Goal: Information Seeking & Learning: Learn about a topic

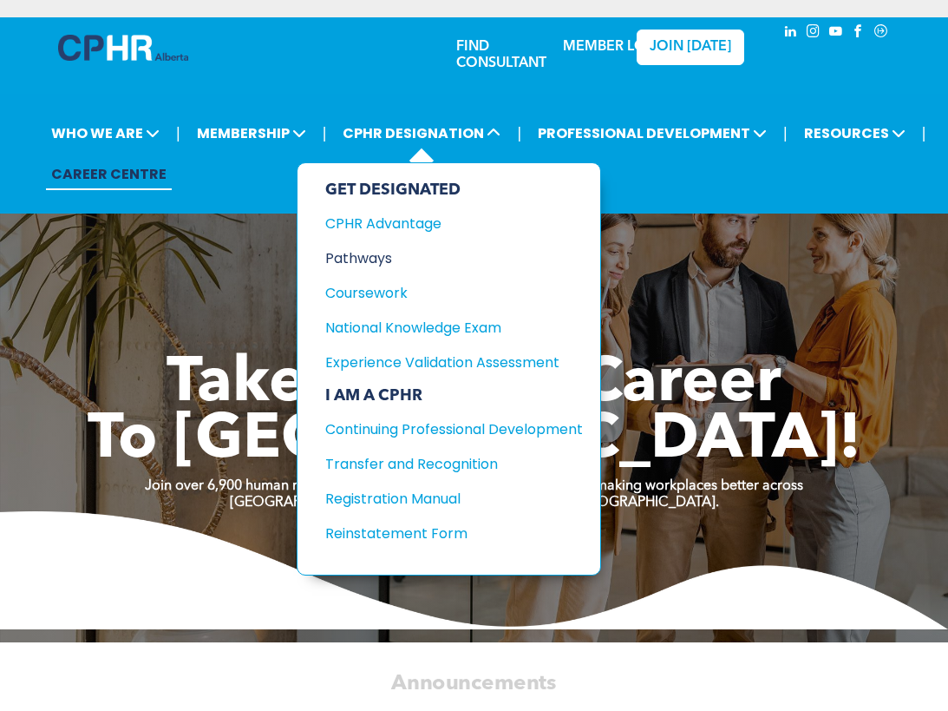
click at [384, 263] on div "Pathways" at bounding box center [441, 258] width 232 height 22
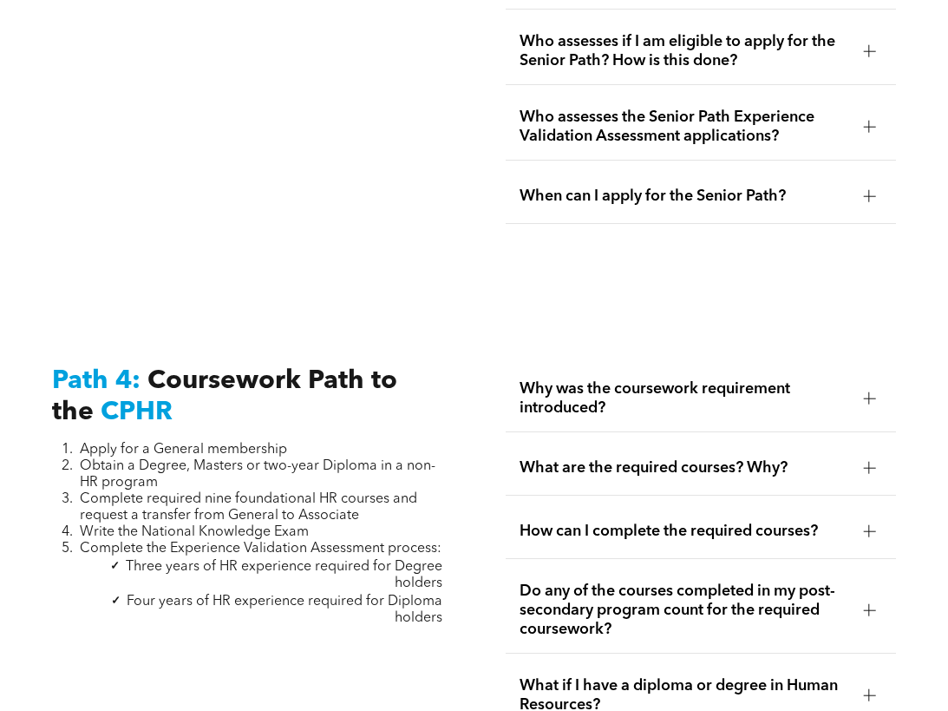
scroll to position [5033, 0]
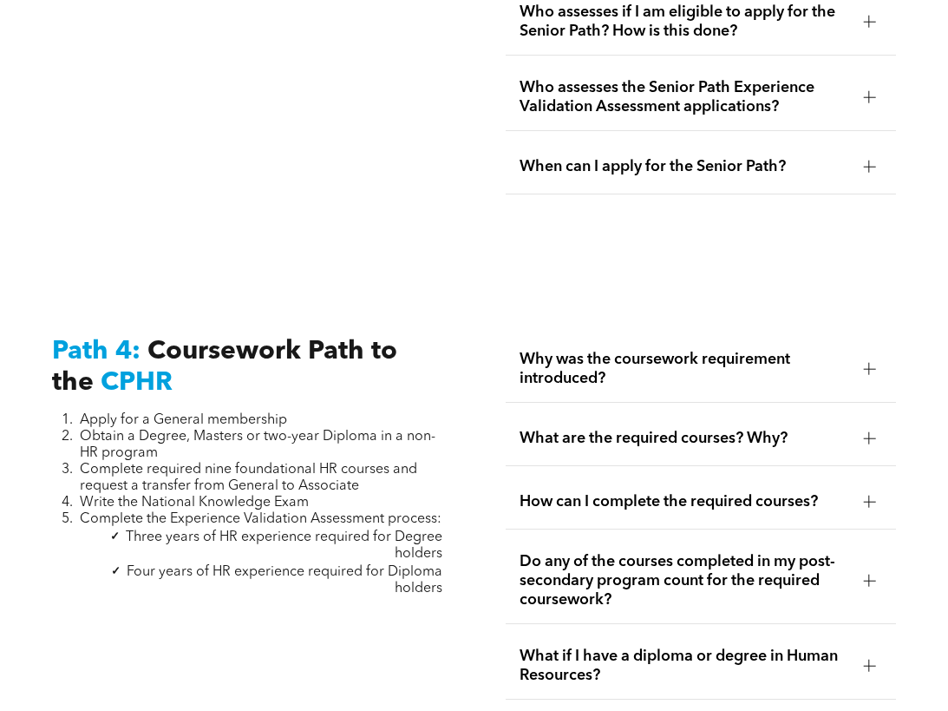
click at [685, 350] on span "Why was the coursework requirement introduced?" at bounding box center [685, 369] width 331 height 38
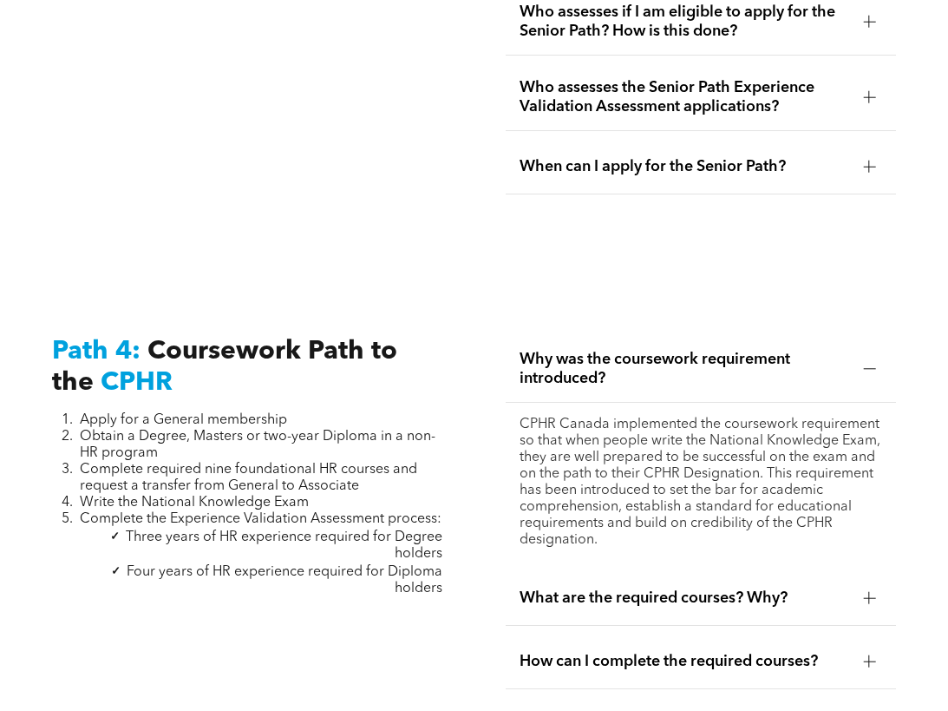
click at [715, 493] on ul "Why was the coursework requirement introduced? CPHR Canada implemented the cour…" at bounding box center [701, 711] width 391 height 750
click at [718, 571] on div "What are the required courses? Why?" at bounding box center [701, 598] width 391 height 55
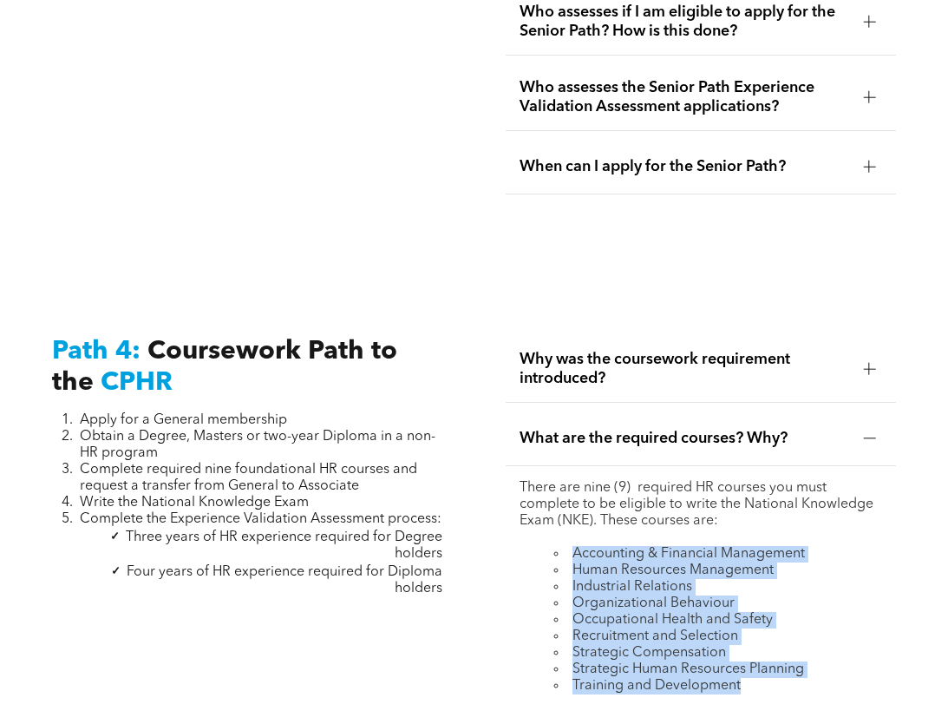
drag, startPoint x: 737, startPoint y: 606, endPoint x: 535, endPoint y: 485, distance: 234.7
click at [535, 546] on ul "Accounting & Financial Management Human Resources Management Industrial Relatio…" at bounding box center [702, 620] width 364 height 148
drag, startPoint x: 535, startPoint y: 485, endPoint x: 621, endPoint y: 506, distance: 88.4
copy ul "Accounting & Financial Management Human Resources Management Industrial Relatio…"
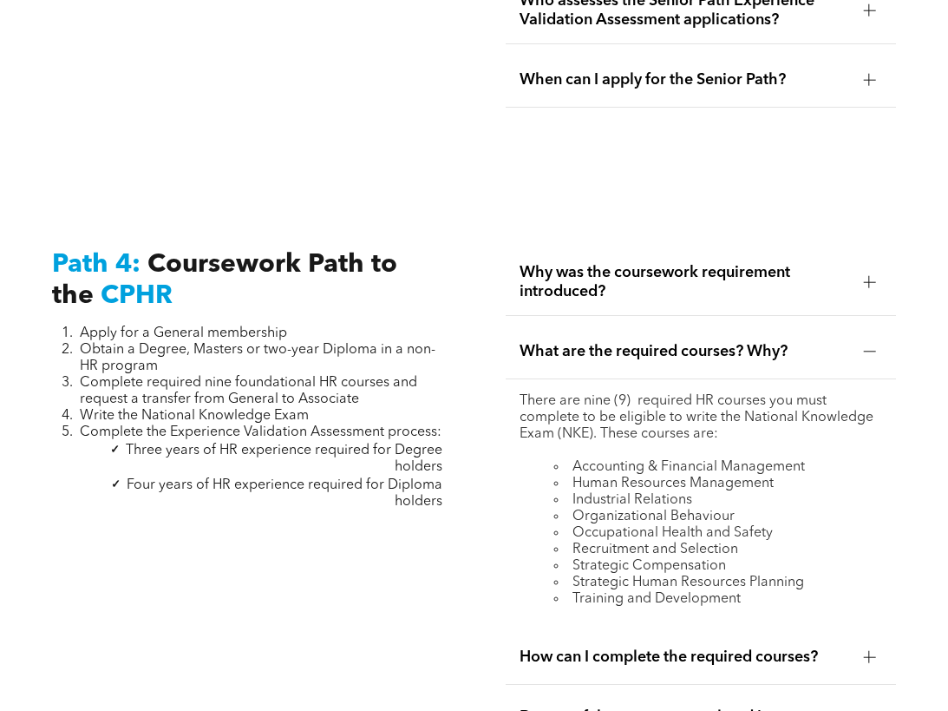
click at [374, 524] on div at bounding box center [247, 531] width 391 height 14
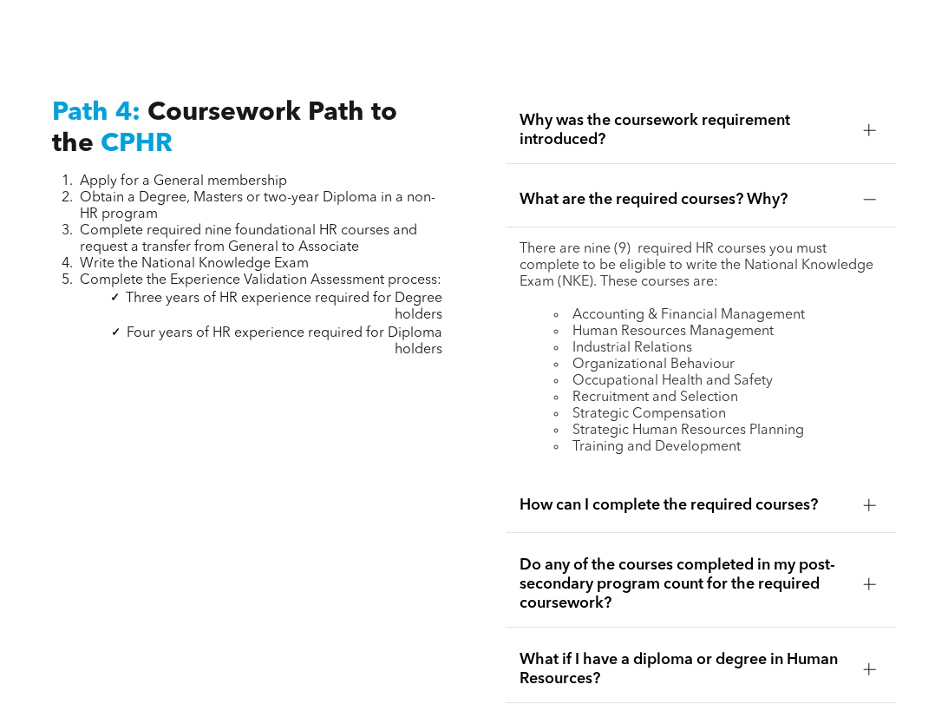
scroll to position [5293, 0]
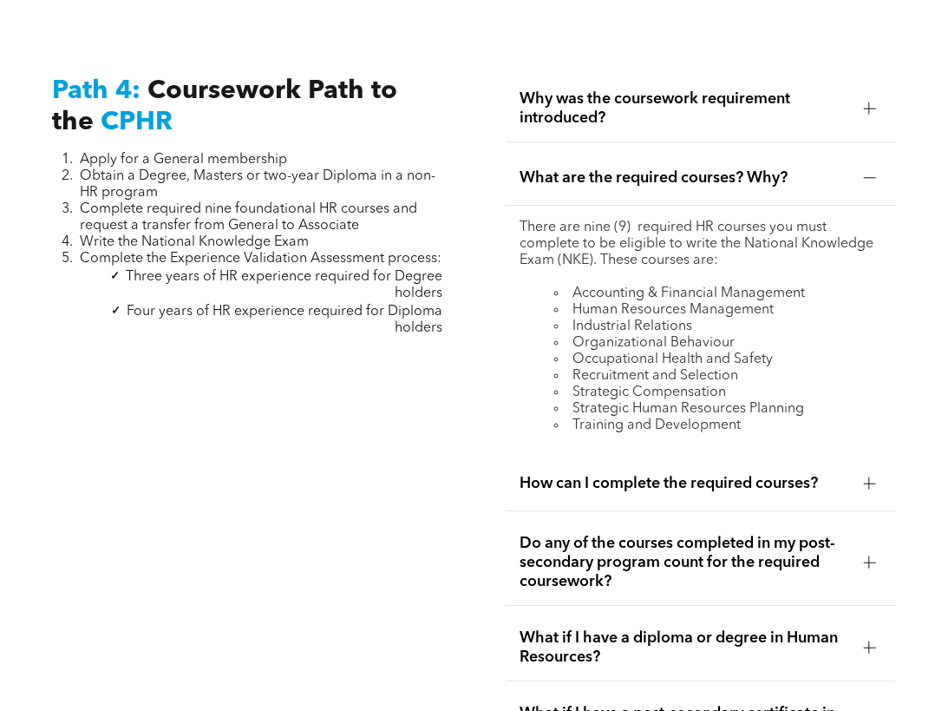
click at [565, 474] on span "How can I complete the required courses?" at bounding box center [685, 483] width 331 height 19
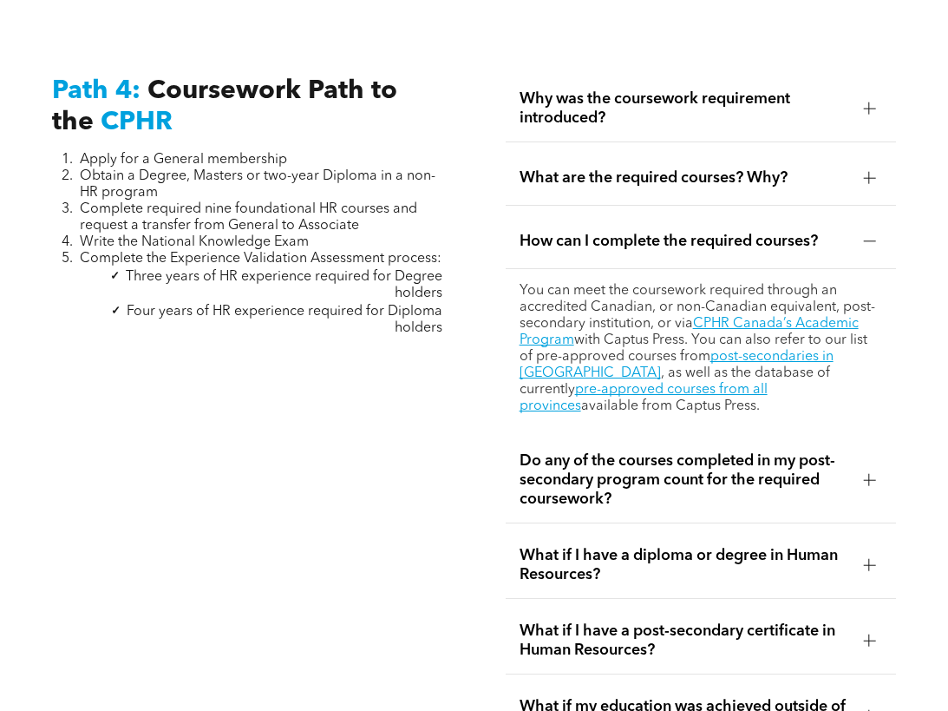
click at [686, 214] on div "How can I complete the required courses?" at bounding box center [701, 241] width 391 height 55
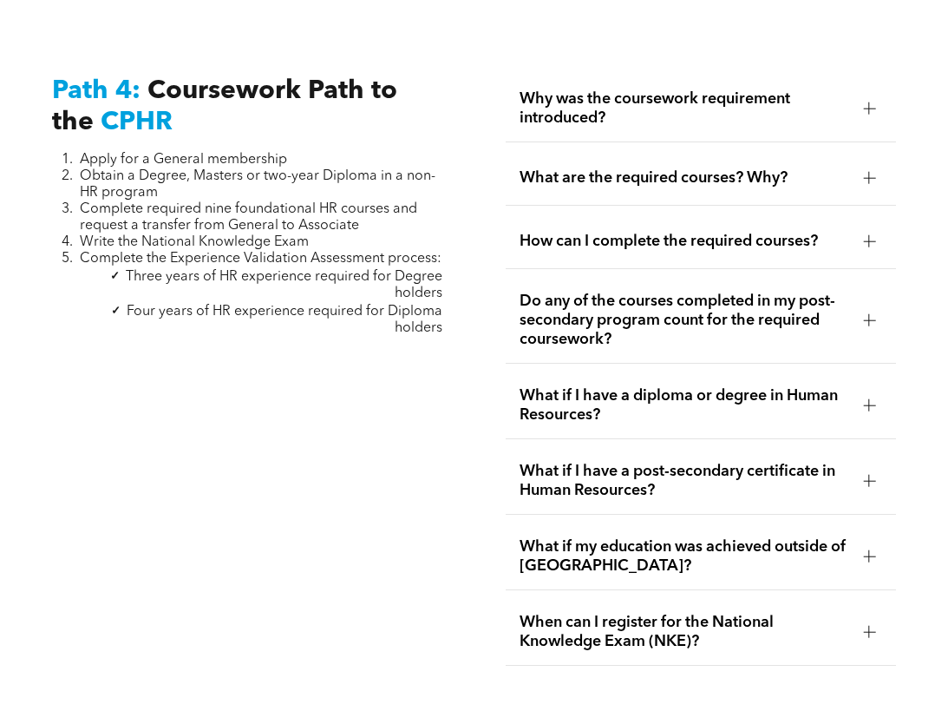
click at [130, 378] on div "Path 4: Coursework Path to the CPHR Apply for a General membership Obtain a Deg…" at bounding box center [247, 371] width 419 height 618
click at [685, 386] on span "What if I have a diploma or degree in Human Resources?" at bounding box center [685, 405] width 331 height 38
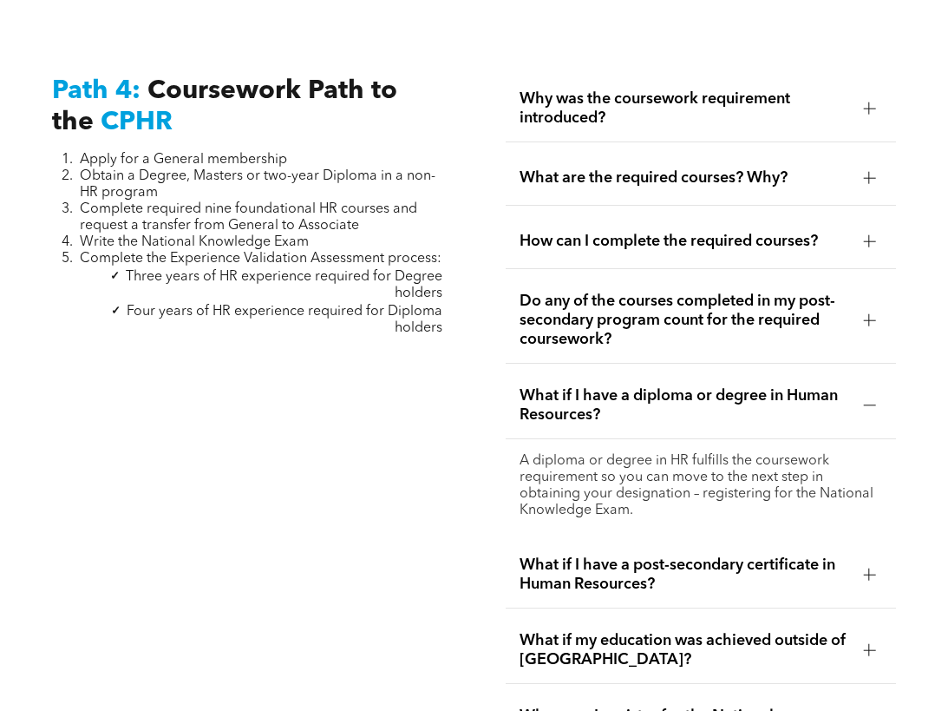
click at [714, 386] on span "What if I have a diploma or degree in Human Resources?" at bounding box center [685, 405] width 331 height 38
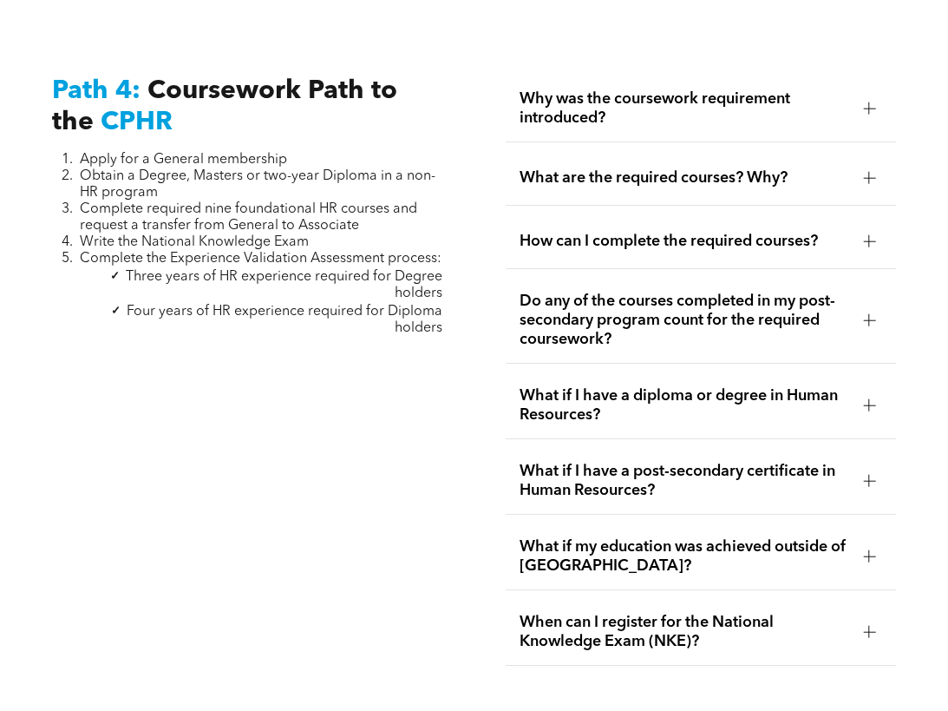
click at [679, 537] on span "What if my education was achieved outside of [GEOGRAPHIC_DATA]?" at bounding box center [685, 556] width 331 height 38
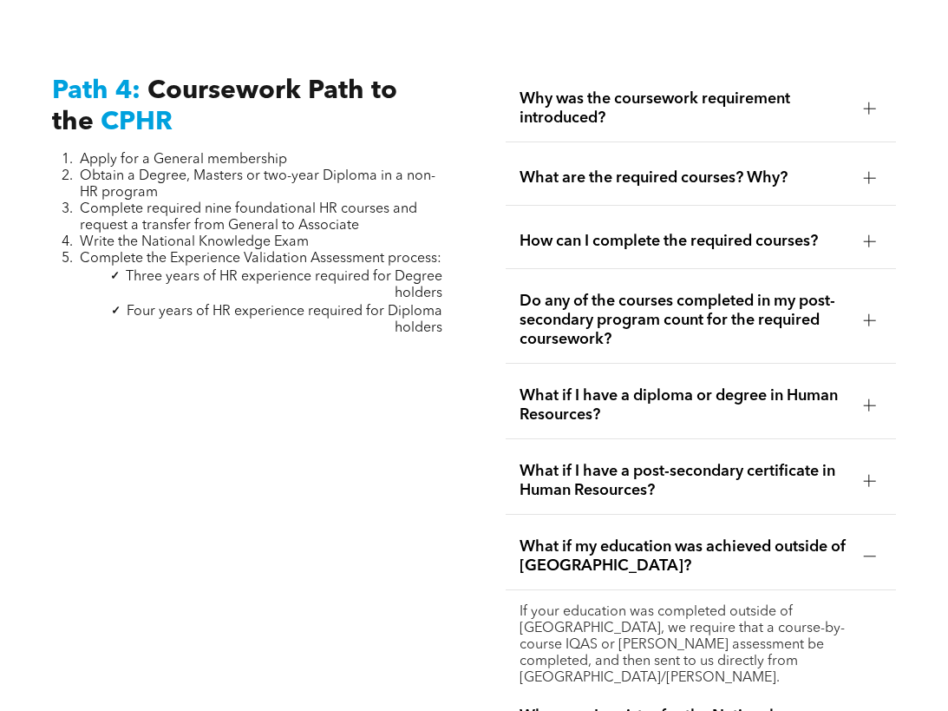
click at [679, 537] on span "What if my education was achieved outside of [GEOGRAPHIC_DATA]?" at bounding box center [685, 556] width 331 height 38
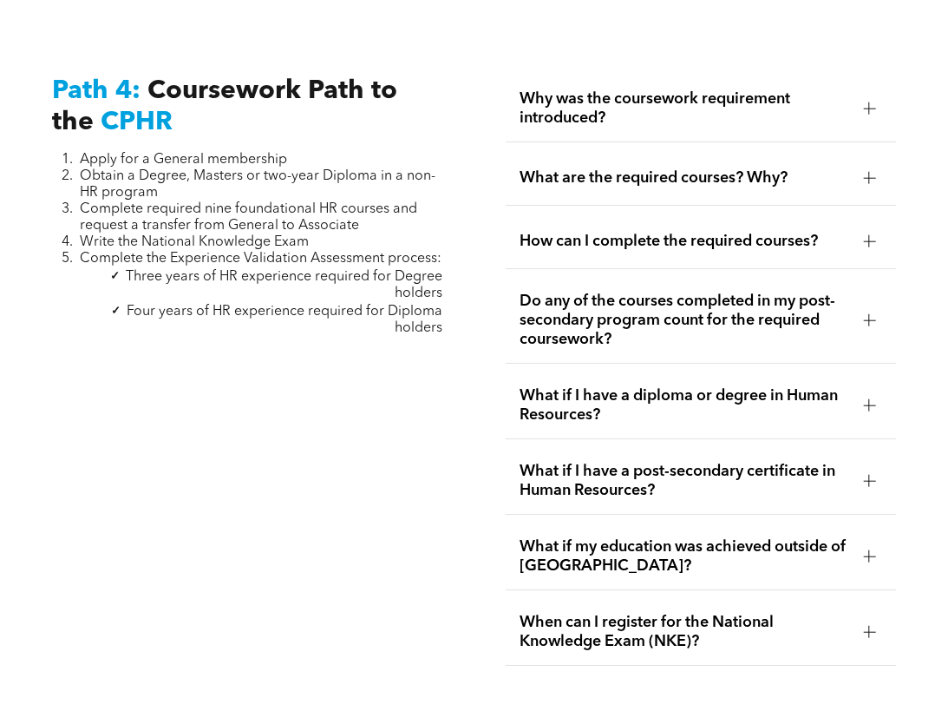
click at [713, 613] on span "When can I register for the National Knowledge Exam (NKE)?" at bounding box center [685, 632] width 331 height 38
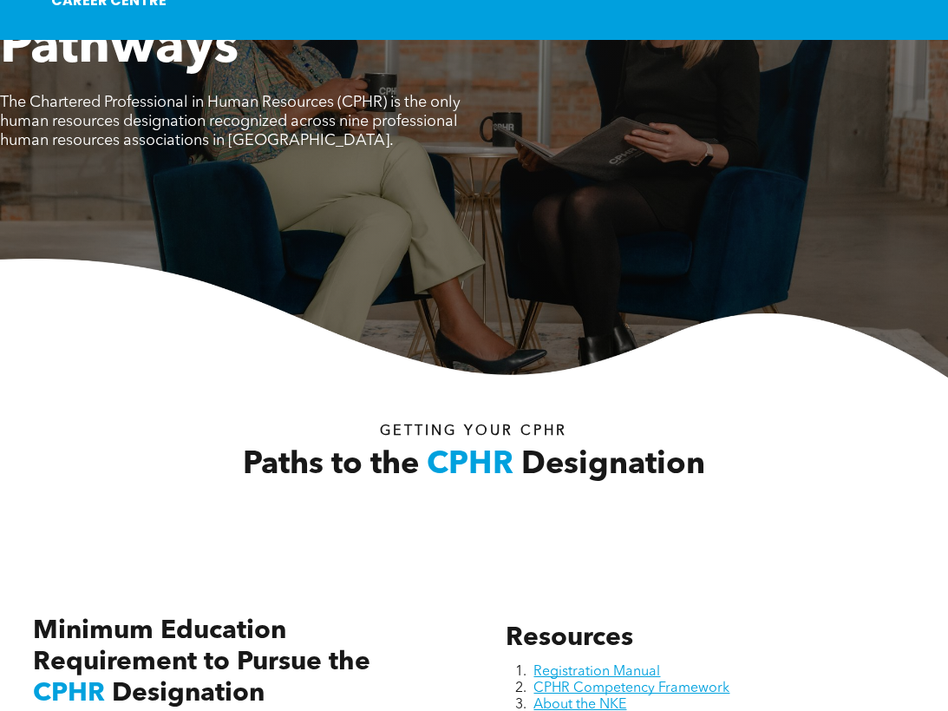
scroll to position [0, 0]
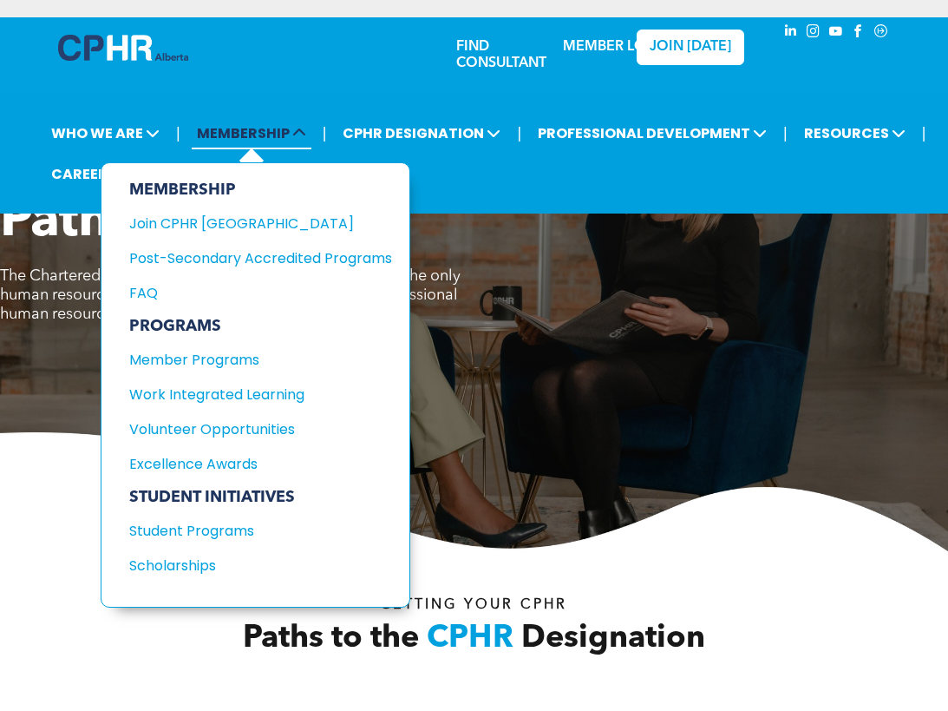
click at [271, 131] on span "MEMBERSHIP" at bounding box center [252, 133] width 120 height 32
click at [201, 215] on div "Join CPHR [GEOGRAPHIC_DATA]" at bounding box center [247, 224] width 237 height 22
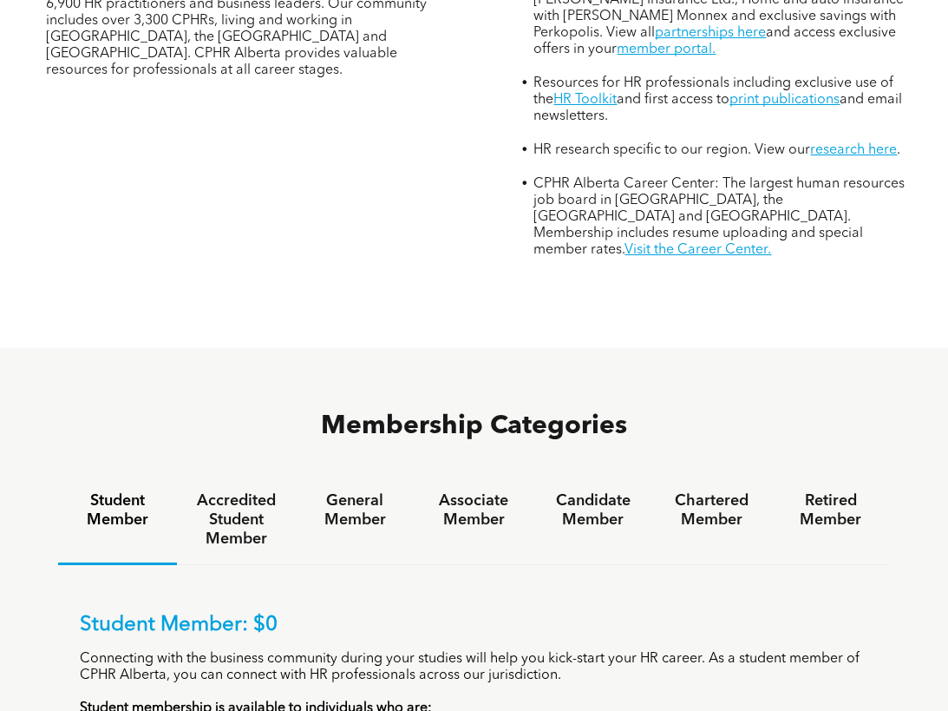
scroll to position [781, 0]
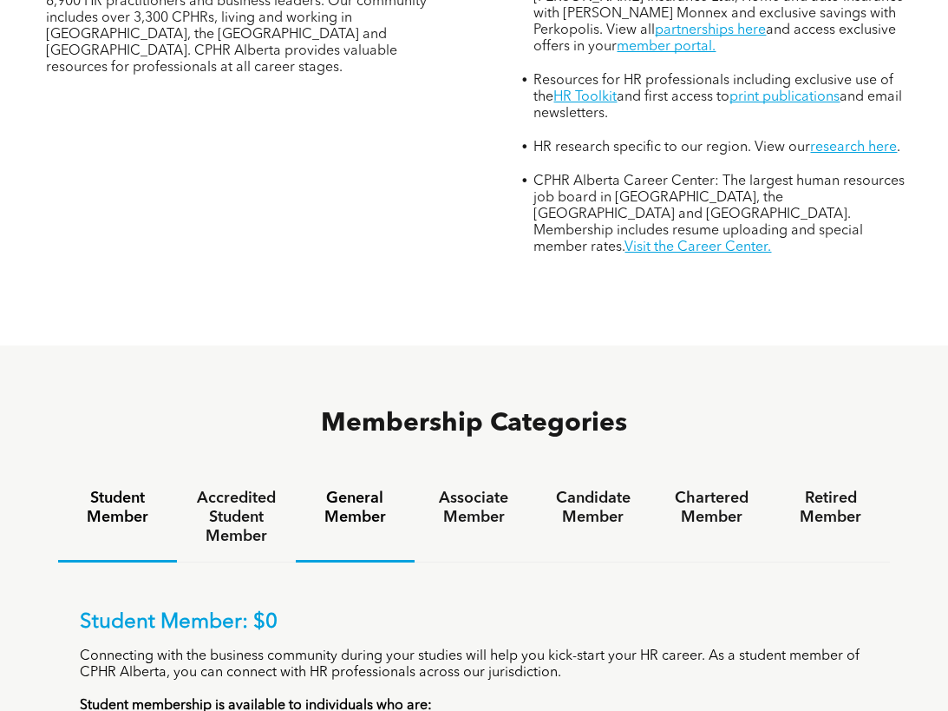
click at [365, 489] on h4 "General Member" at bounding box center [356, 508] width 88 height 38
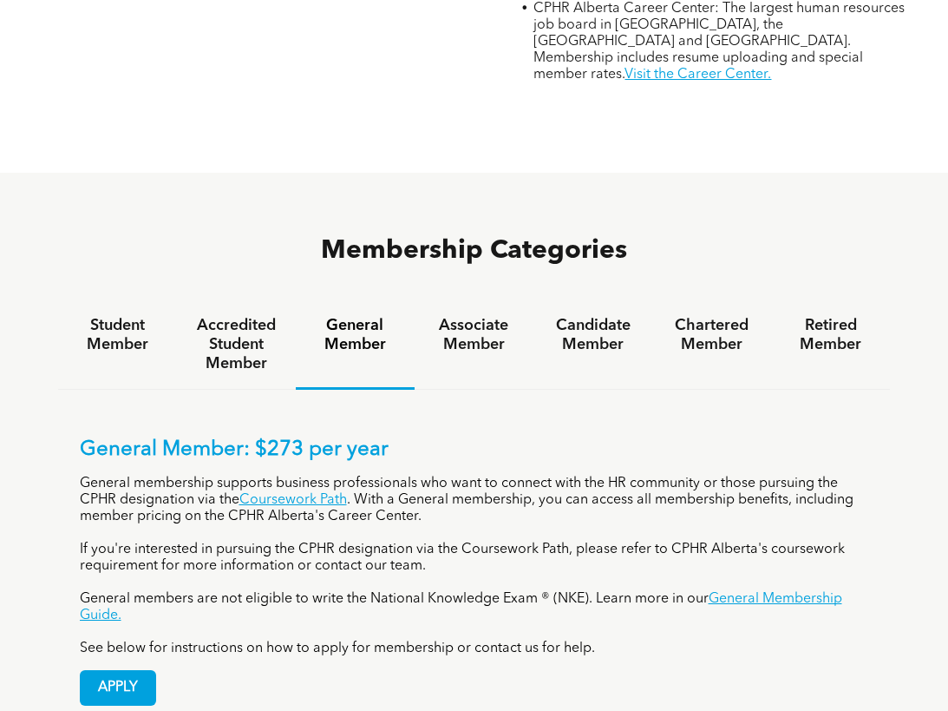
scroll to position [954, 0]
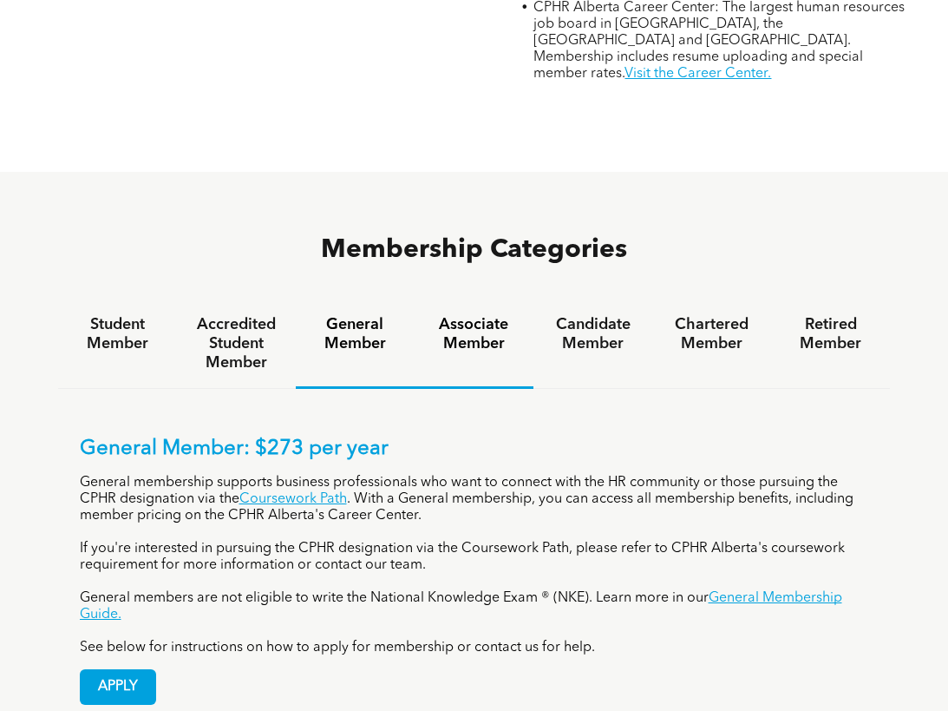
click at [494, 315] on h4 "Associate Member" at bounding box center [474, 334] width 88 height 38
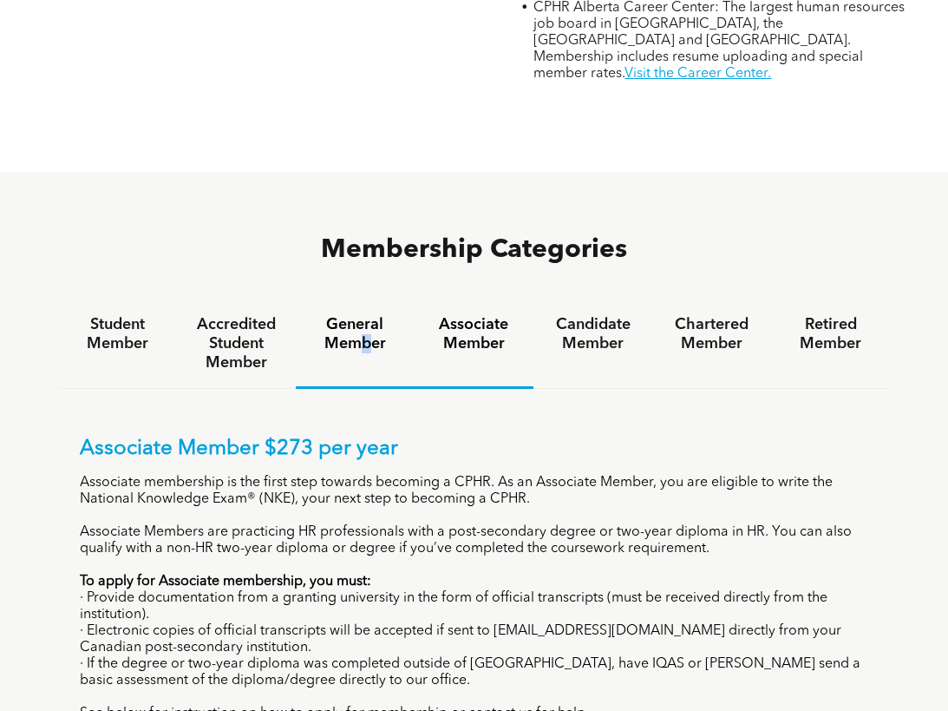
click at [367, 315] on h4 "General Member" at bounding box center [356, 334] width 88 height 38
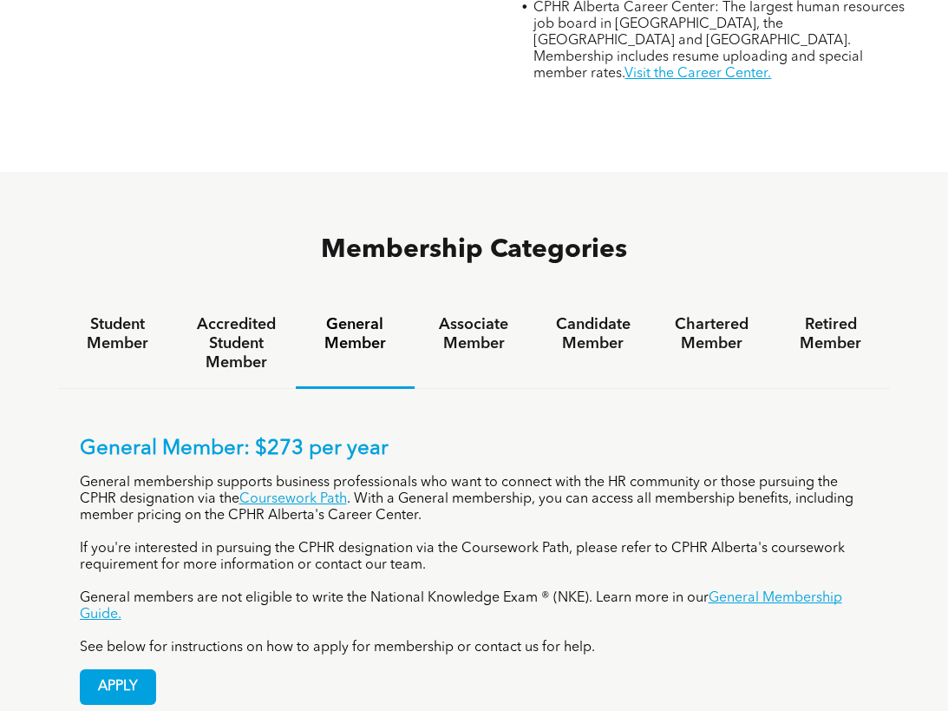
drag, startPoint x: 367, startPoint y: 259, endPoint x: 508, endPoint y: 347, distance: 165.7
click at [508, 389] on div "General Member: $273 per year General membership supports business professional…" at bounding box center [474, 558] width 833 height 338
click at [481, 315] on h4 "Associate Member" at bounding box center [474, 334] width 88 height 38
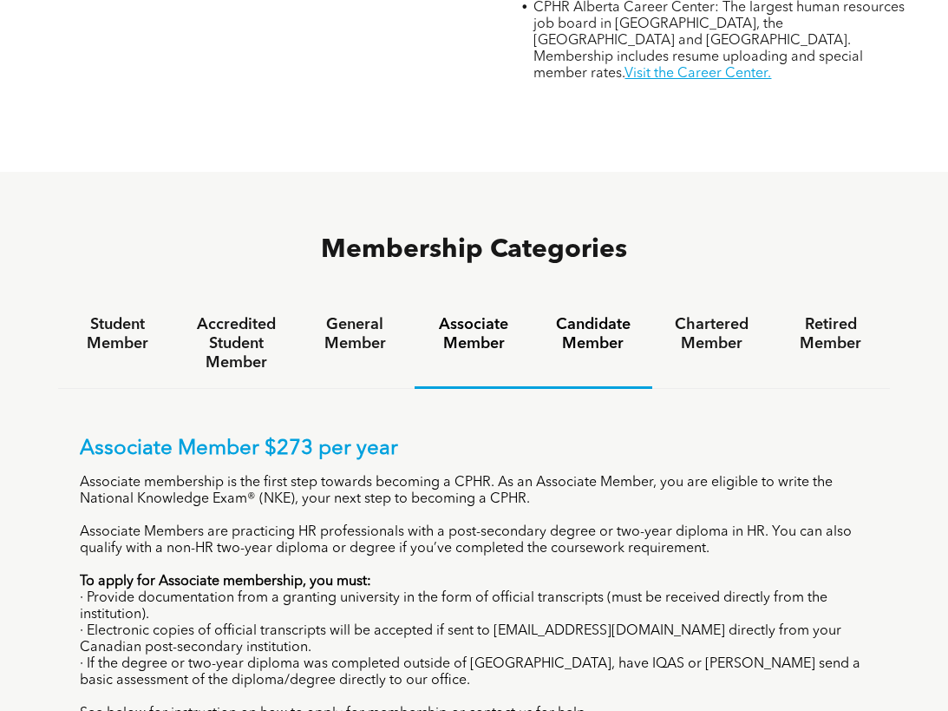
click at [593, 299] on div "Candidate Member" at bounding box center [593, 343] width 119 height 89
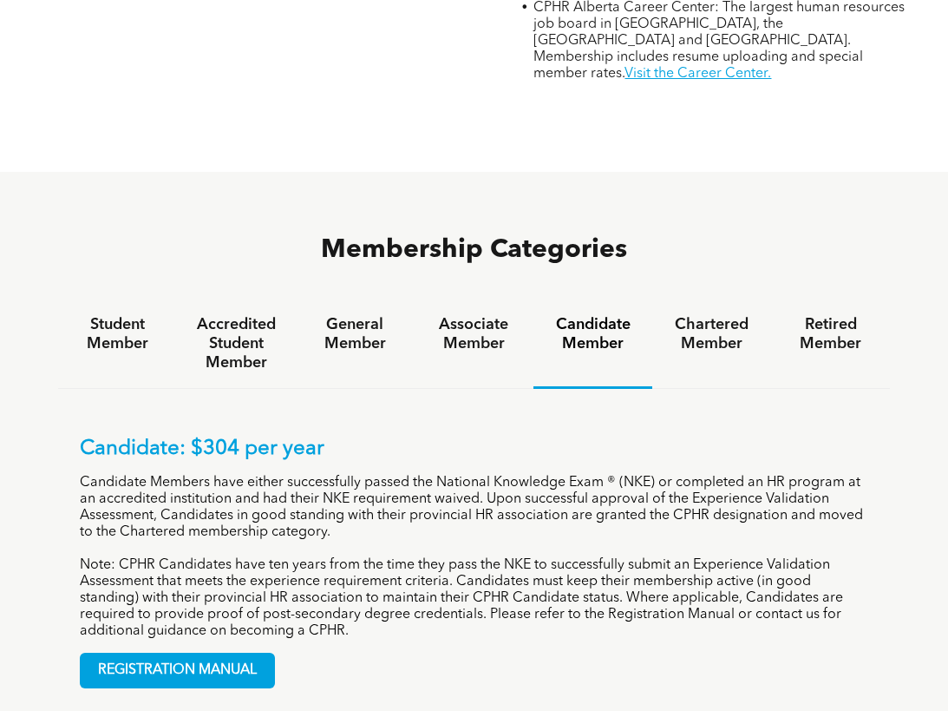
drag, startPoint x: 593, startPoint y: 268, endPoint x: 470, endPoint y: 258, distance: 122.8
click at [470, 315] on h4 "Associate Member" at bounding box center [474, 334] width 88 height 38
